Goal: Information Seeking & Learning: Learn about a topic

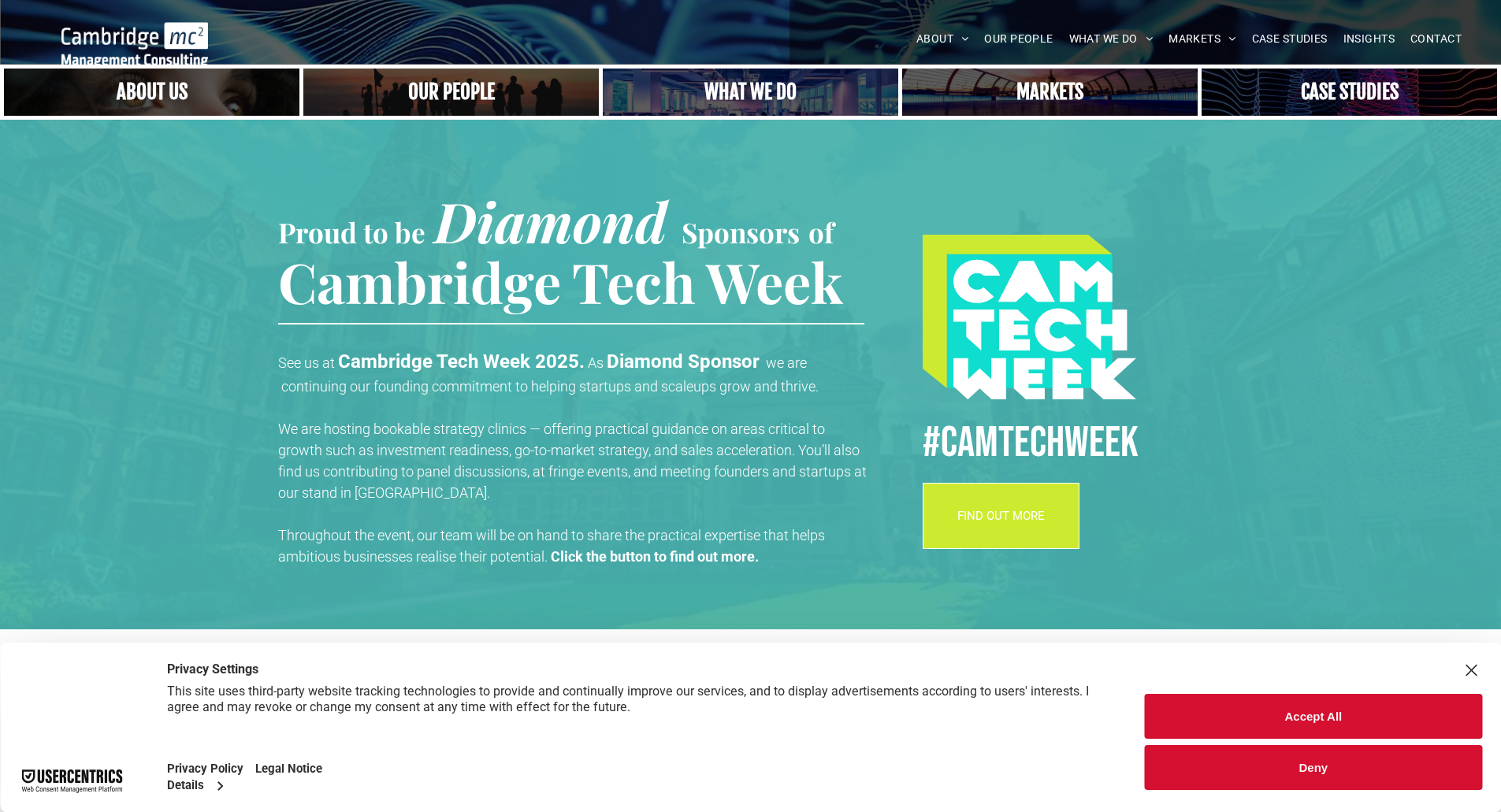
scroll to position [370, 0]
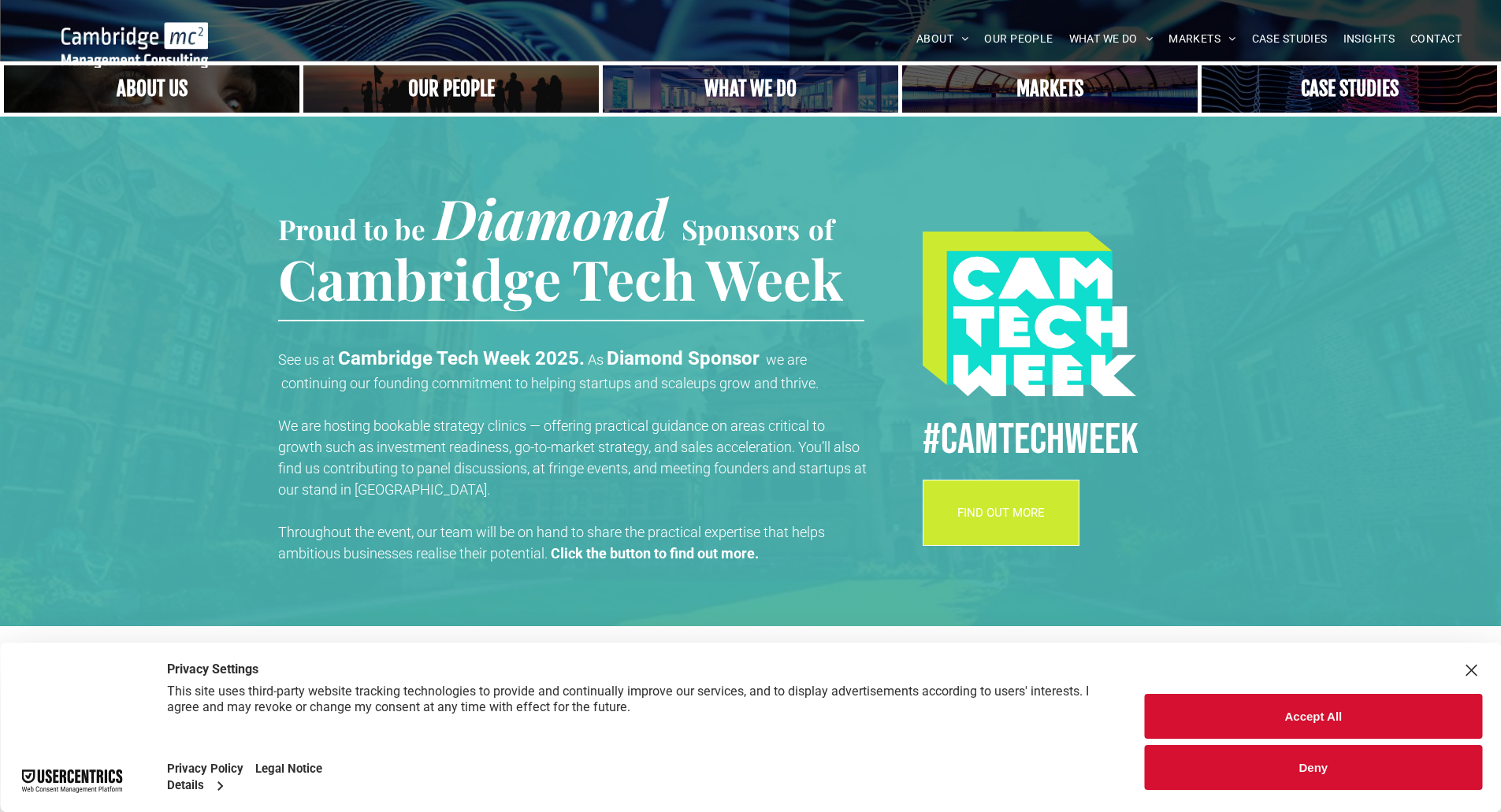
click at [1337, 712] on button "Accept All" at bounding box center [1314, 716] width 337 height 45
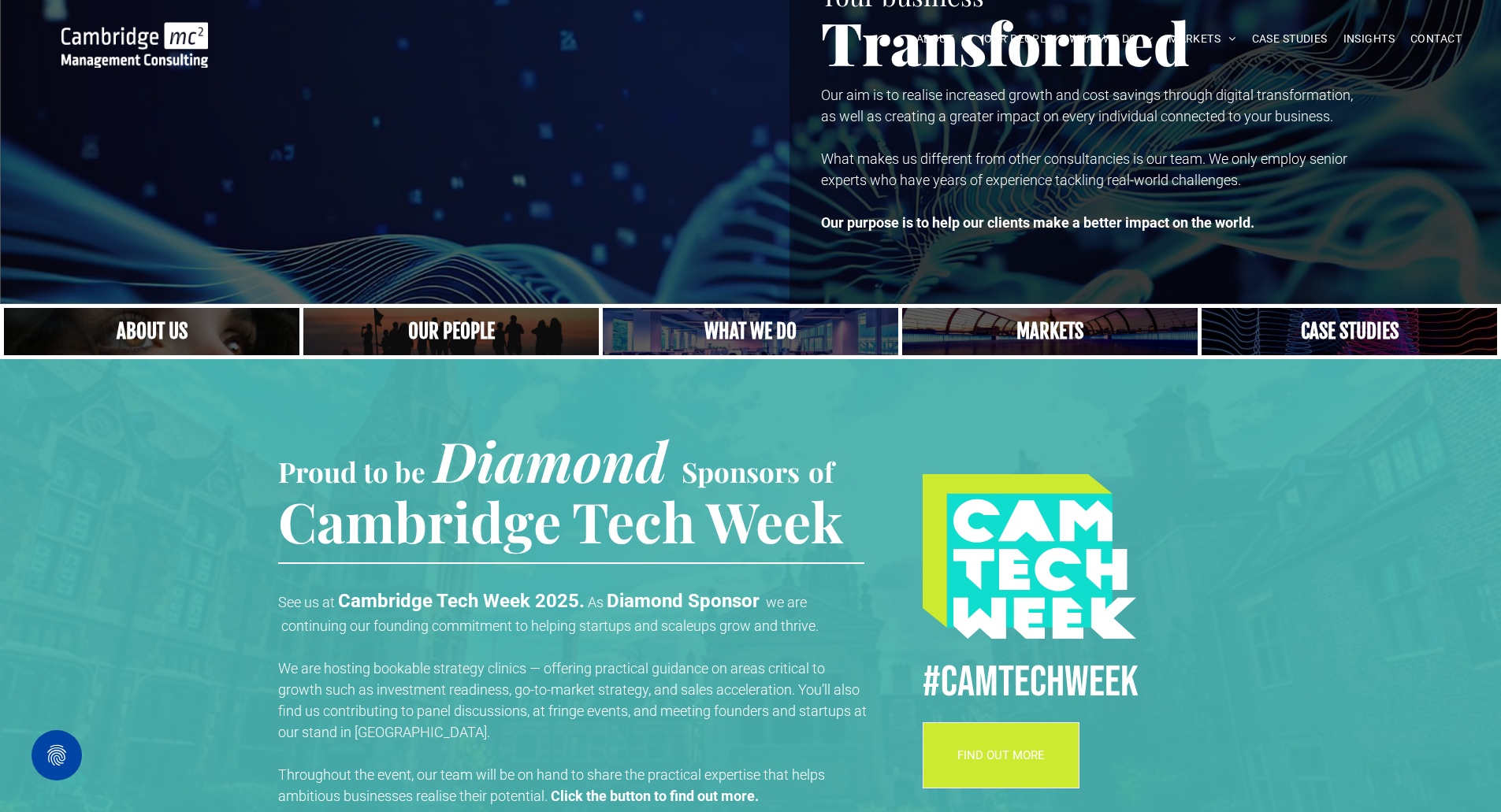
scroll to position [127, 0]
click at [770, 339] on link "A yoga teacher lifting his whole body off the ground in the peacock pose" at bounding box center [750, 331] width 296 height 47
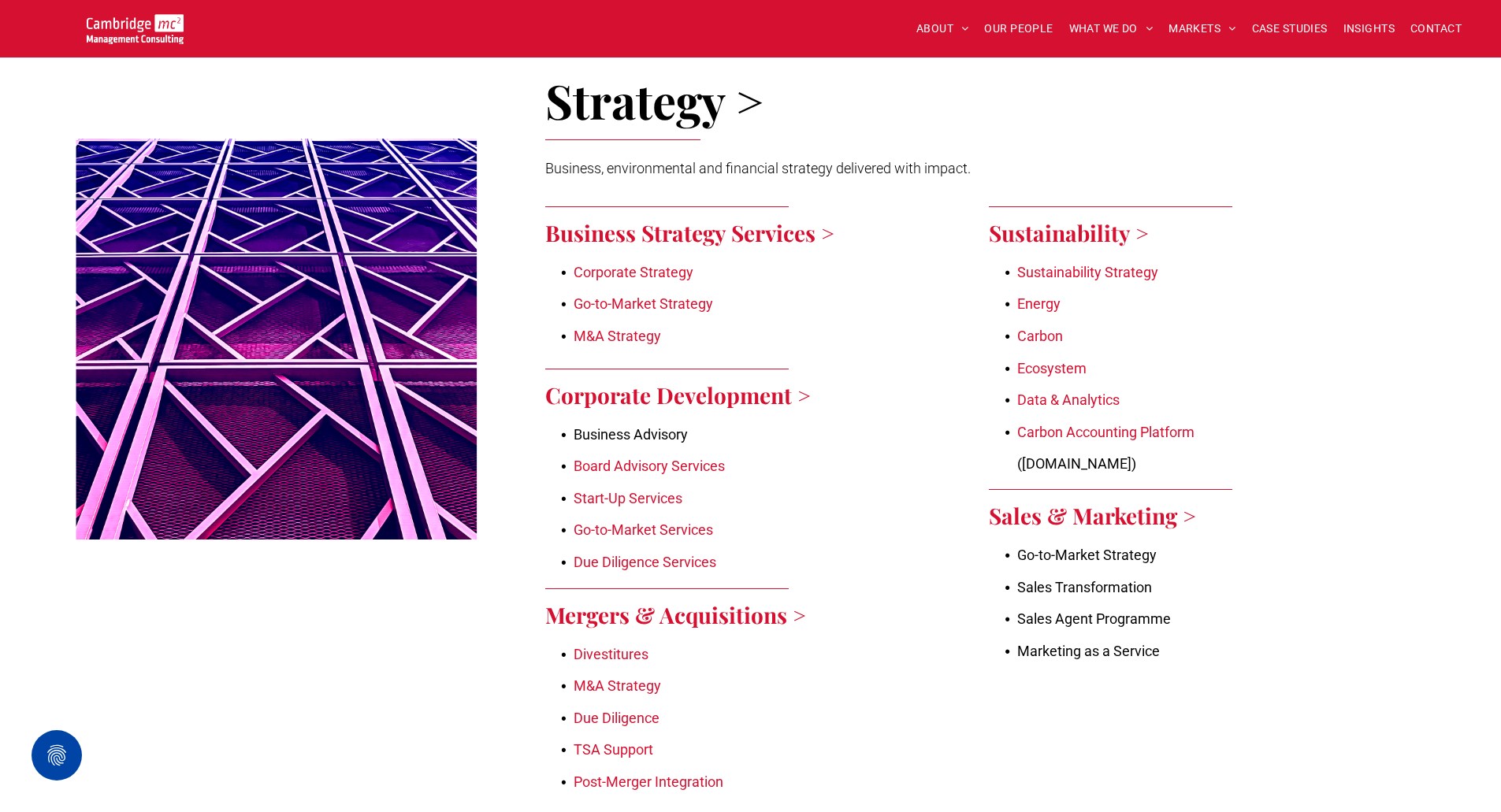
scroll to position [669, 0]
click at [608, 708] on link "Due Diligence" at bounding box center [617, 717] width 86 height 17
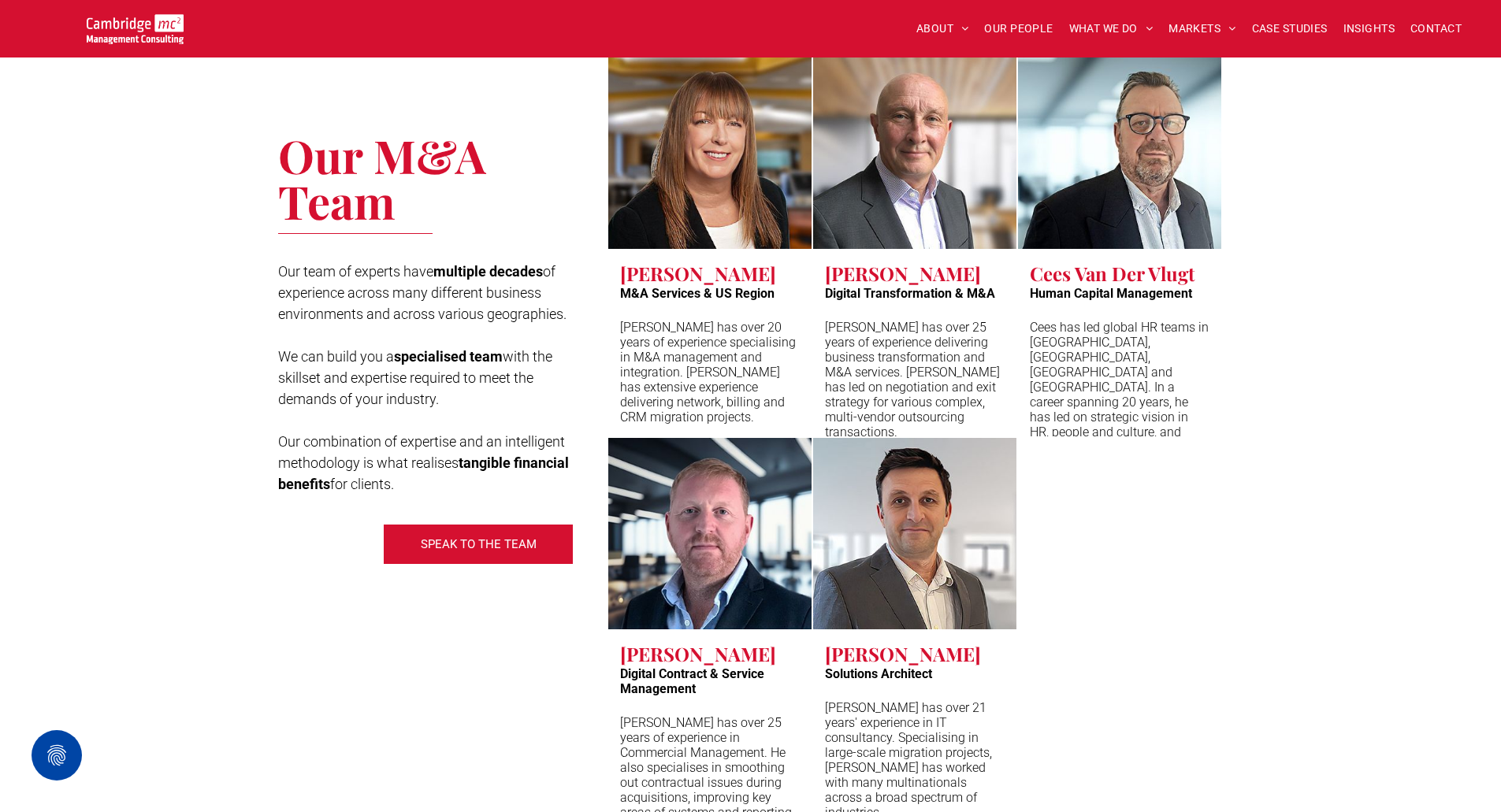
scroll to position [5030, 0]
